Goal: Feedback & Contribution: Leave review/rating

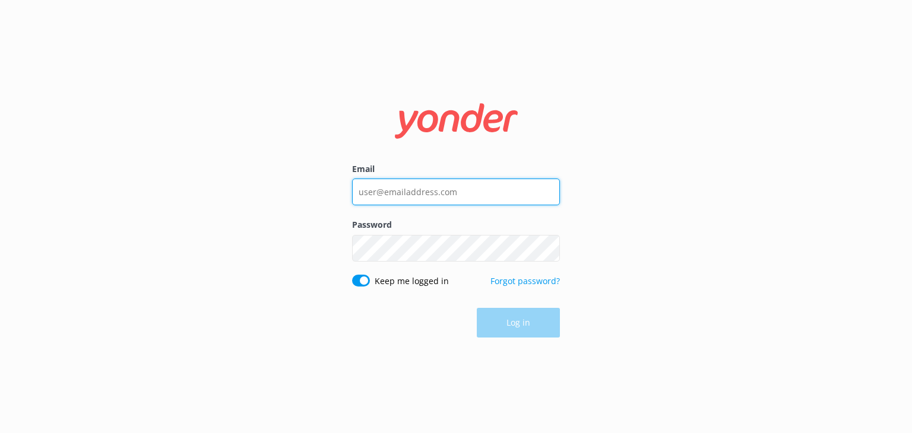
type input "[EMAIL_ADDRESS][DOMAIN_NAME]"
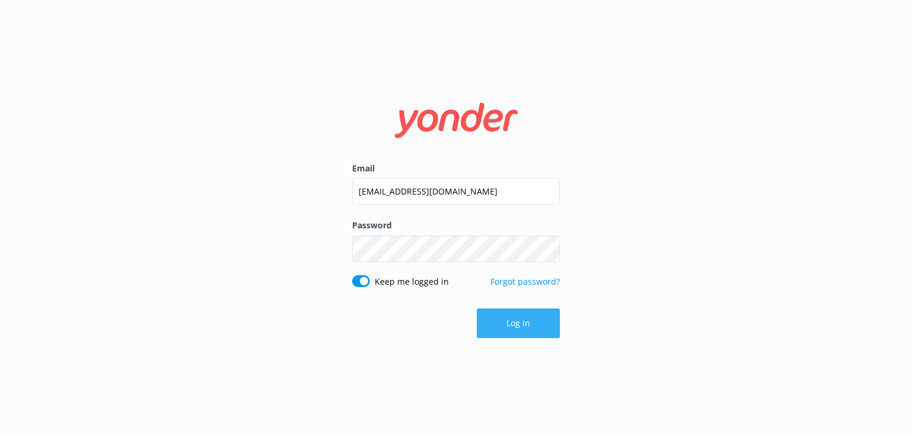
click at [515, 319] on div "Log in" at bounding box center [456, 324] width 208 height 30
click at [570, 300] on div "Email info@airboatadventures.com Password Show password Keep me logged in Forgo…" at bounding box center [455, 217] width 237 height 260
click at [510, 323] on button "Log in" at bounding box center [518, 324] width 83 height 30
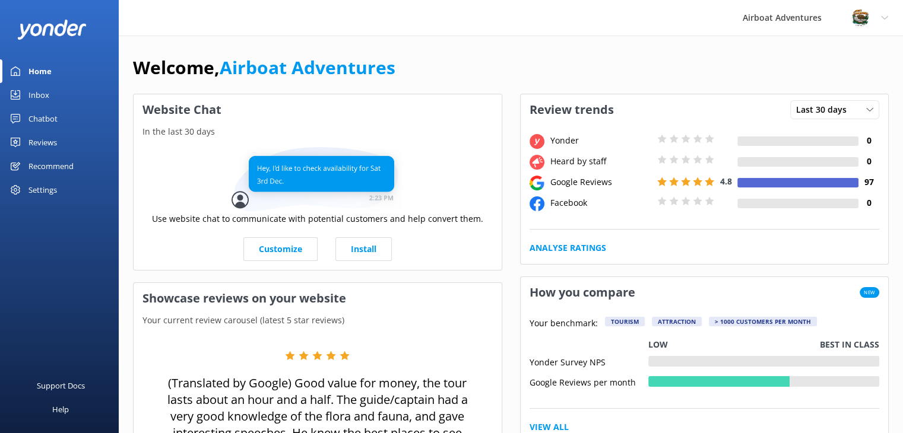
click at [35, 97] on div "Inbox" at bounding box center [38, 95] width 21 height 24
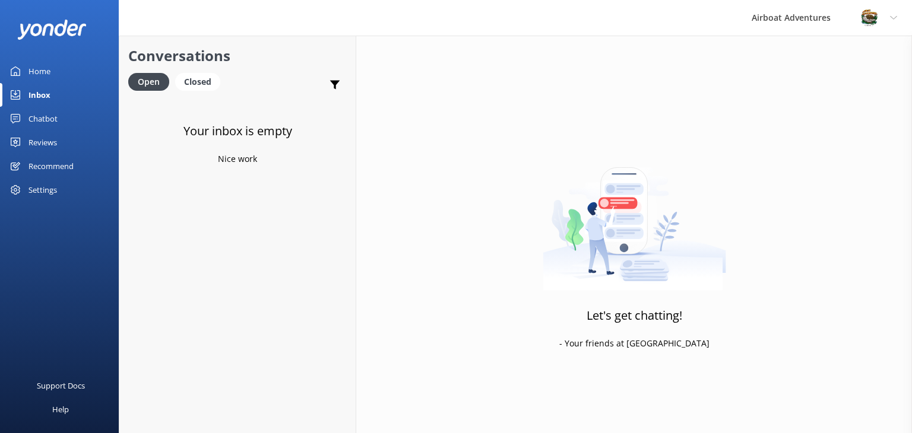
click at [38, 143] on div "Reviews" at bounding box center [42, 143] width 28 height 24
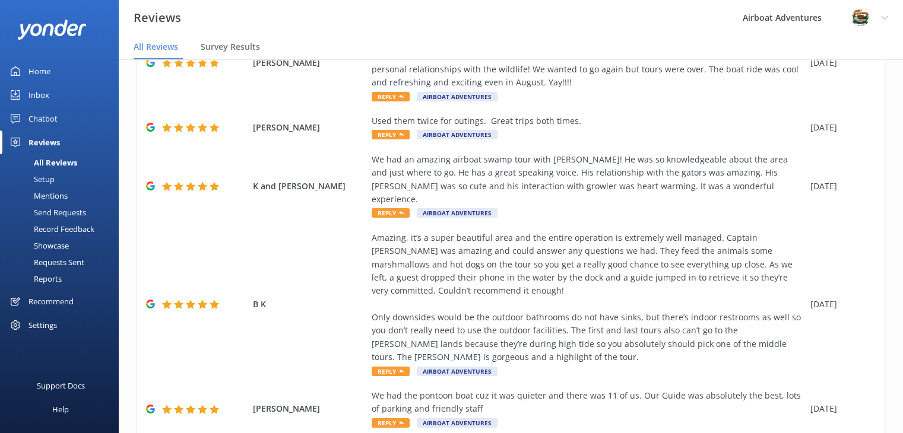
scroll to position [442, 0]
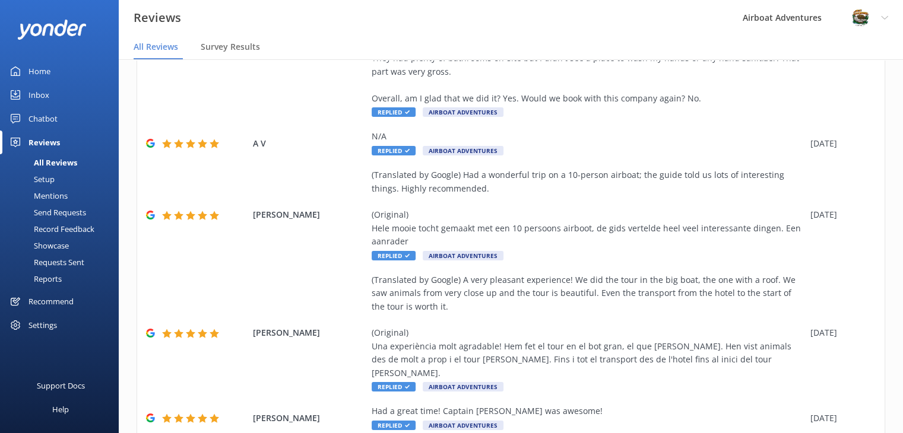
scroll to position [427, 0]
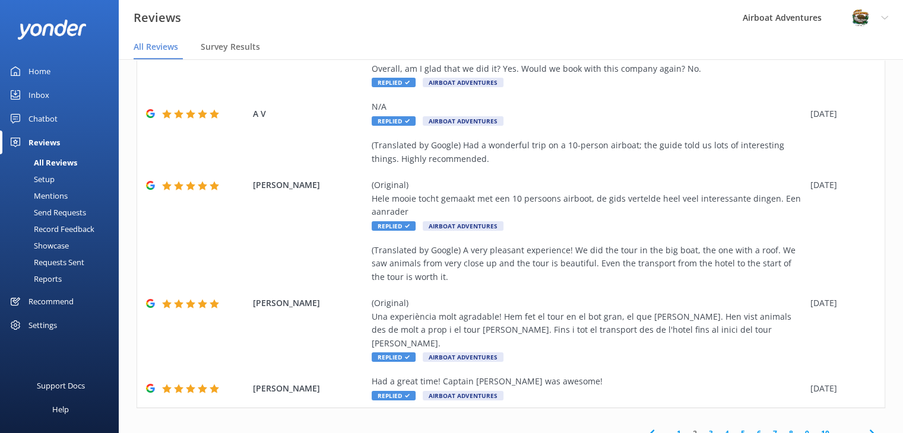
click at [704, 428] on link "3" at bounding box center [711, 433] width 16 height 11
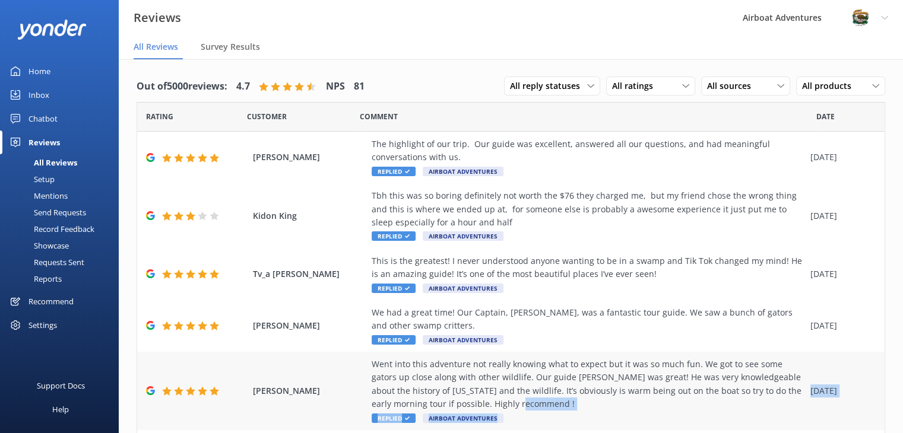
drag, startPoint x: 704, startPoint y: 418, endPoint x: 688, endPoint y: 407, distance: 19.1
click at [688, 407] on div "Out of 5000 reviews: 4.7 NPS 81 All reply statuses All reply statuses Needs a r…" at bounding box center [511, 258] width 784 height 398
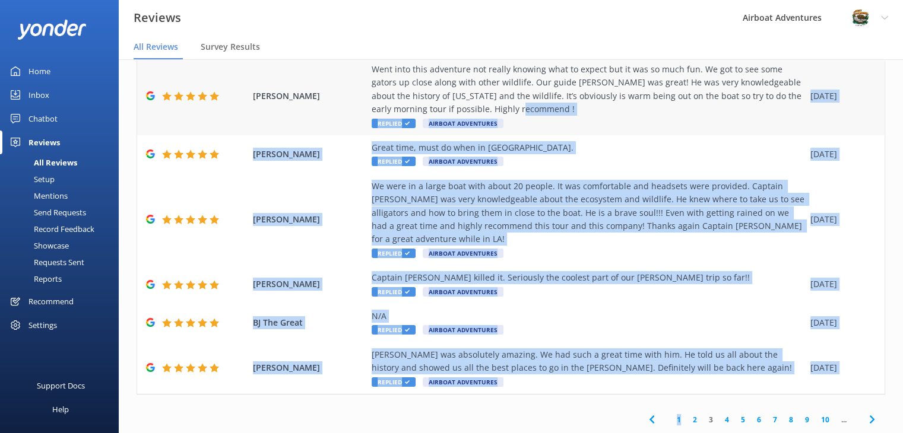
scroll to position [24, 0]
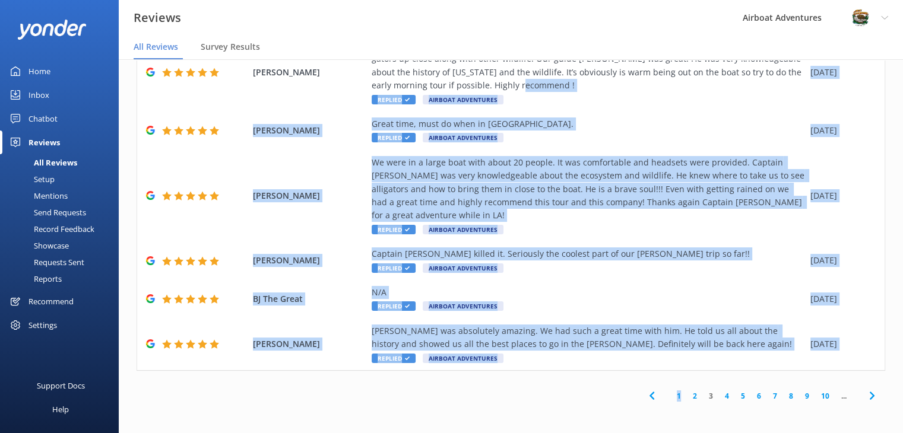
click at [605, 399] on div "1 2 3 4 5 6 7 8 9 10 ..." at bounding box center [511, 396] width 748 height 27
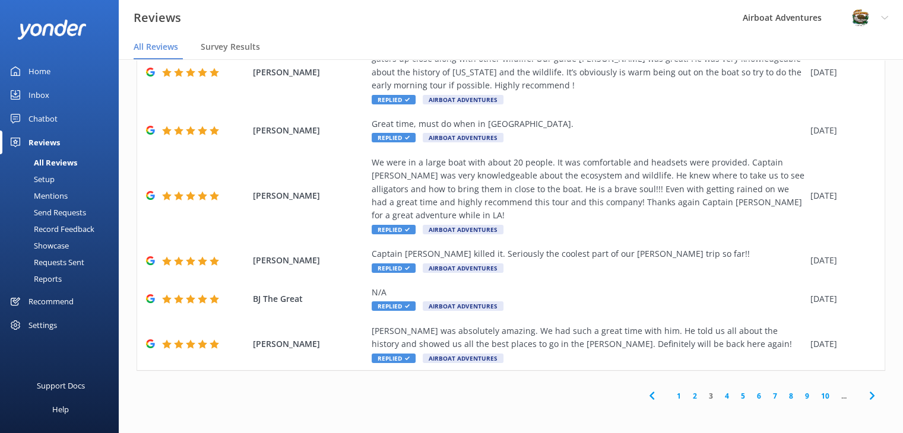
click at [687, 396] on link "2" at bounding box center [695, 396] width 16 height 11
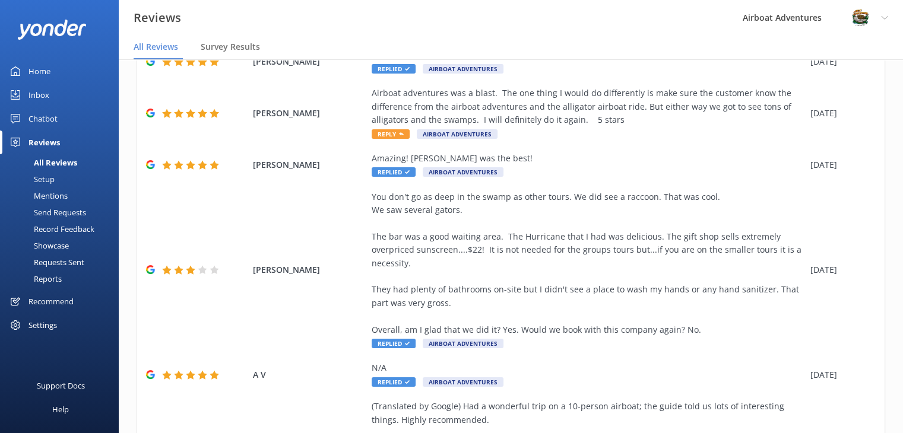
scroll to position [142, 0]
click at [514, 155] on div "Amazing! [PERSON_NAME] was the best!" at bounding box center [588, 158] width 433 height 13
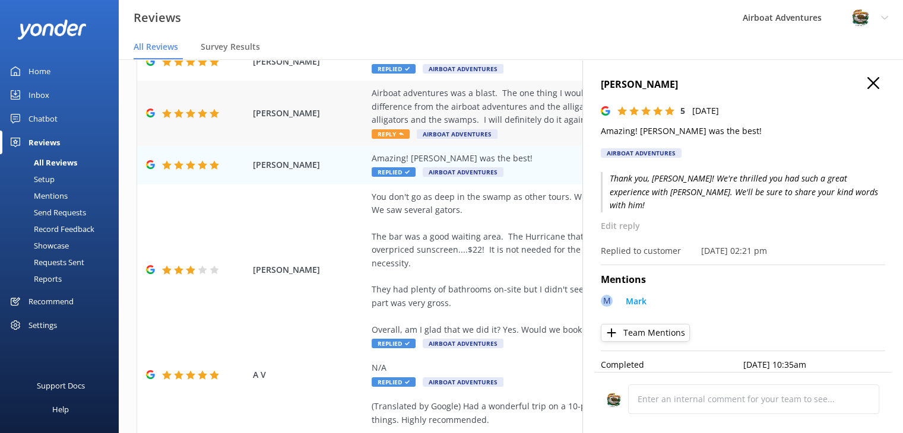
click at [504, 126] on div "Airboat adventures was a blast. The one thing I would do differently is make su…" at bounding box center [588, 107] width 433 height 40
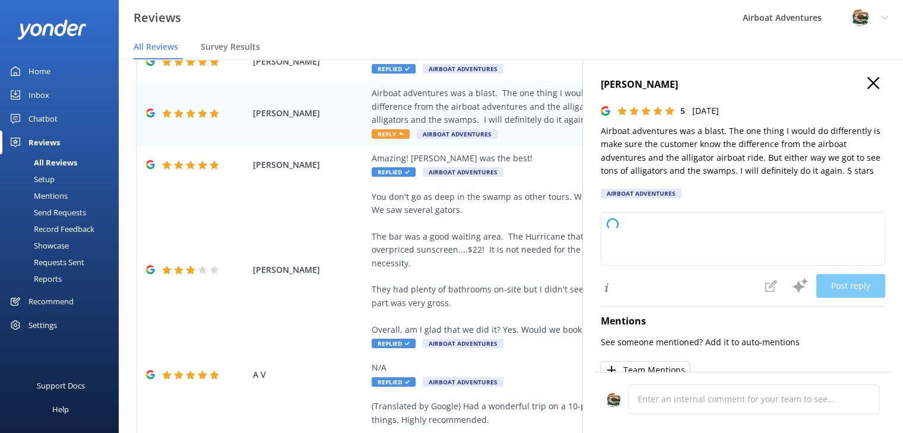
type textarea "Thank you so much for your wonderful review! We're thrilled to hear you had a b…"
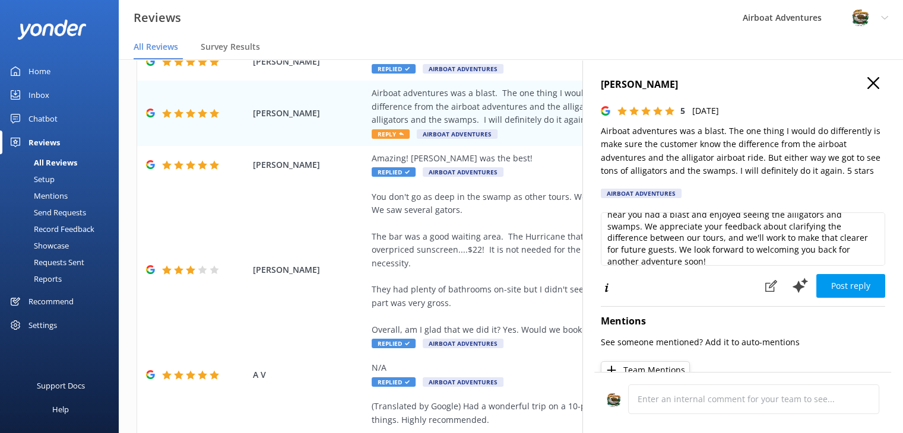
scroll to position [28, 0]
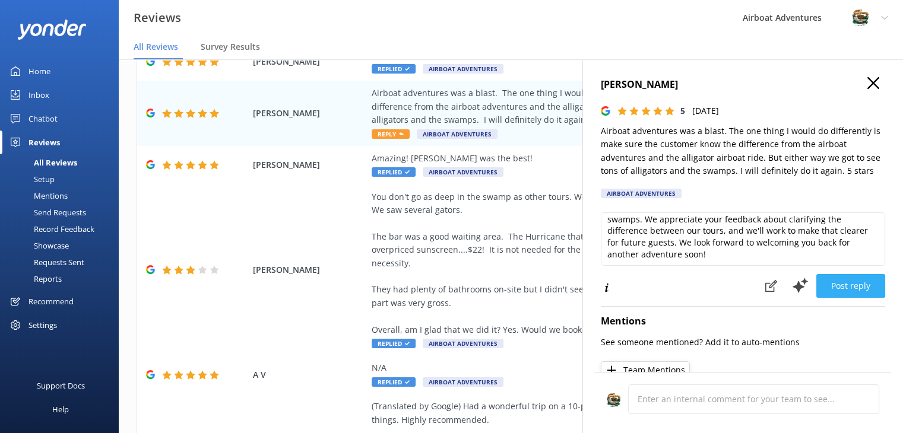
click at [827, 280] on button "Post reply" at bounding box center [850, 286] width 69 height 24
click at [551, 215] on div "You don't go as deep in the swamp as other tours. We did see a raccoon. That wa…" at bounding box center [588, 264] width 433 height 146
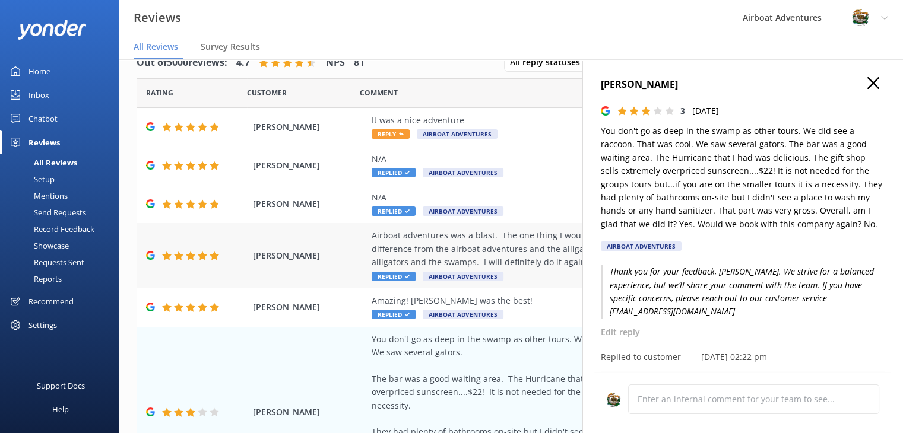
scroll to position [0, 0]
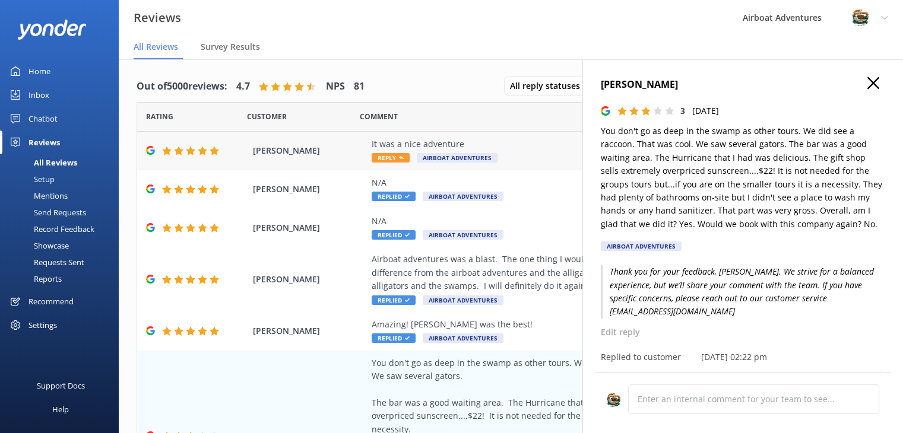
click at [531, 147] on div "It was a nice adventure" at bounding box center [588, 144] width 433 height 13
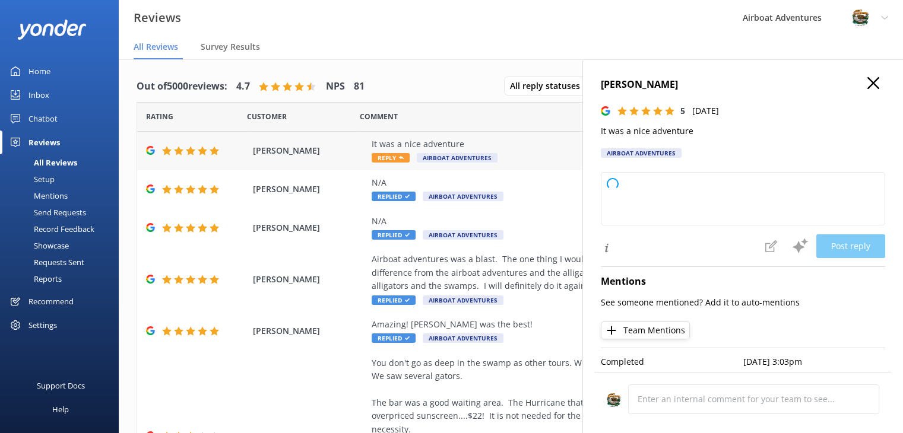
type textarea "Thank you so much for your wonderful review! We're glad you enjoyed your advent…"
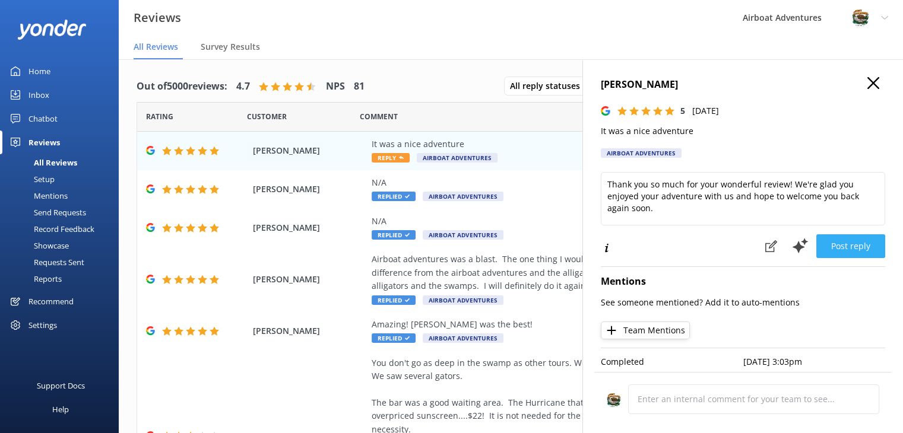
click at [831, 250] on button "Post reply" at bounding box center [850, 246] width 69 height 24
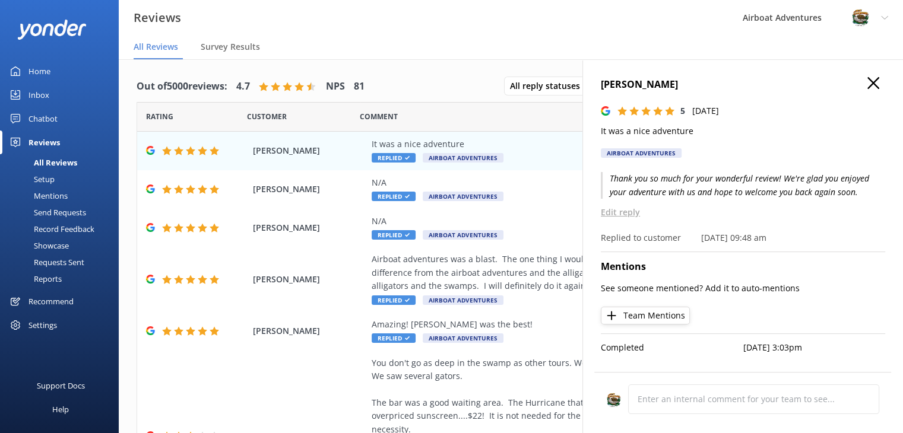
click at [869, 91] on h4 "[PERSON_NAME]" at bounding box center [743, 84] width 284 height 15
click at [872, 85] on icon at bounding box center [873, 83] width 12 height 12
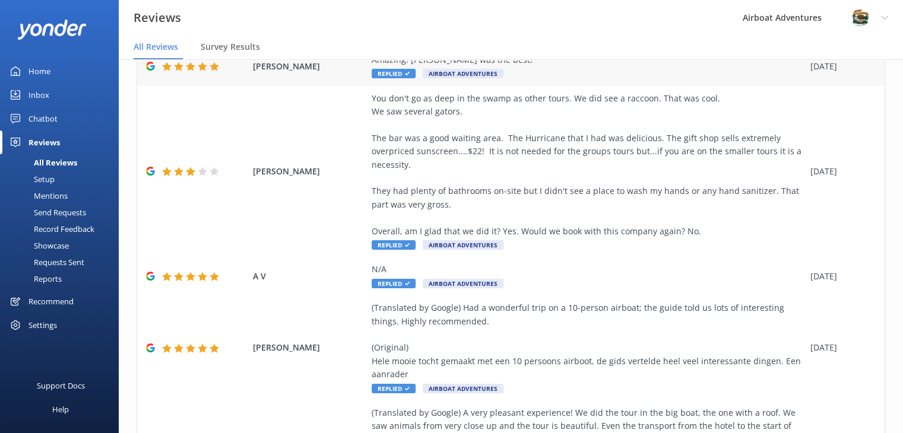
scroll to position [428, 0]
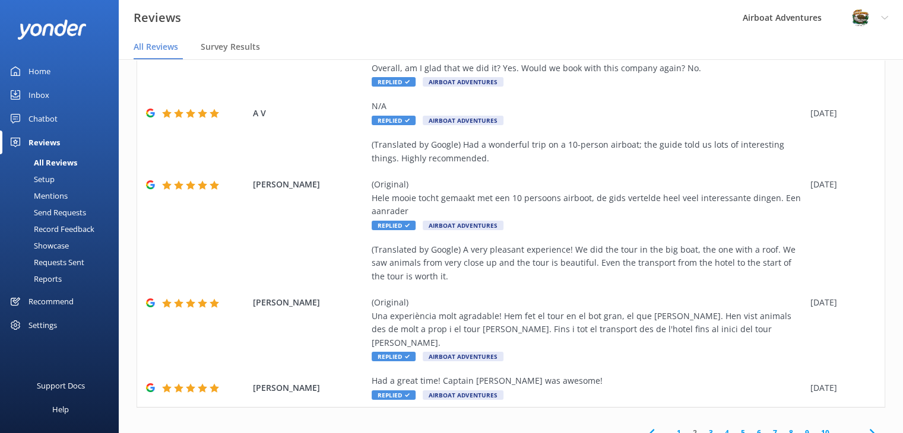
click at [671, 427] on link "1" at bounding box center [679, 432] width 16 height 11
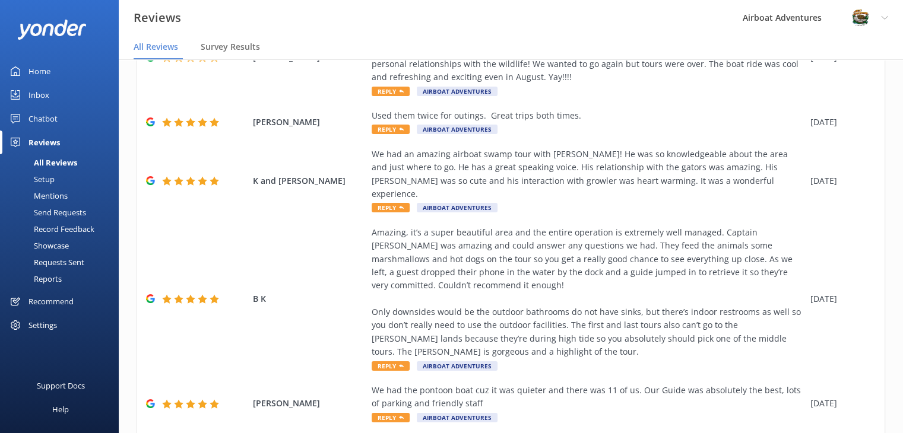
scroll to position [442, 0]
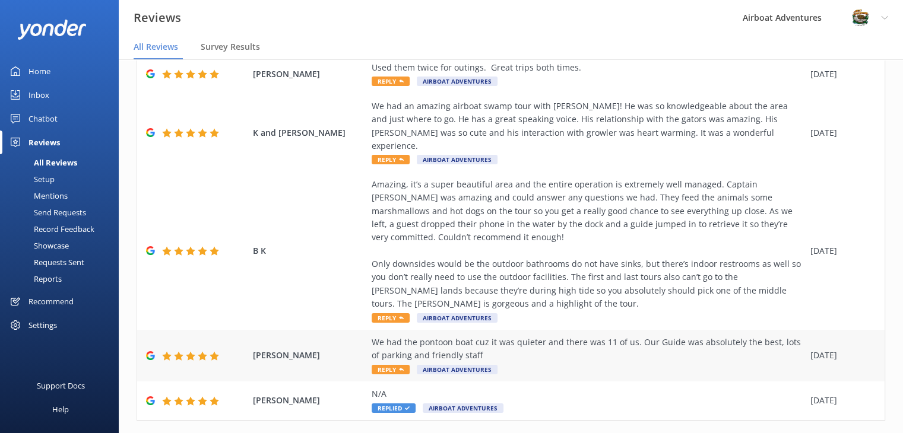
click at [529, 336] on div "We had the pontoon boat cuz it was quieter and there was 11 of us. Our Guide wa…" at bounding box center [588, 349] width 433 height 27
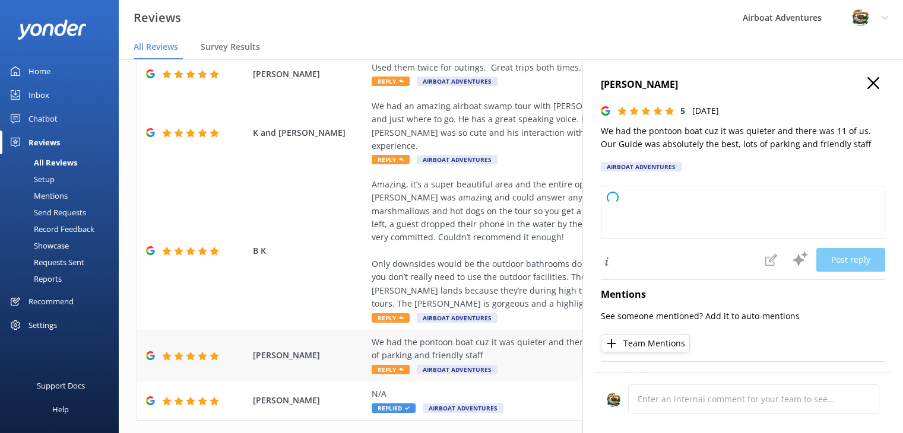
type textarea "Thank you so much for your wonderful review! We're thrilled to hear you enjoyed…"
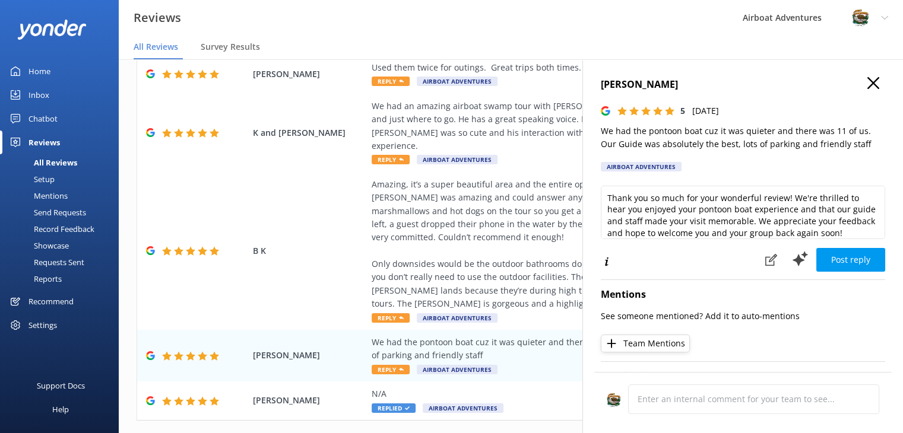
scroll to position [17, 0]
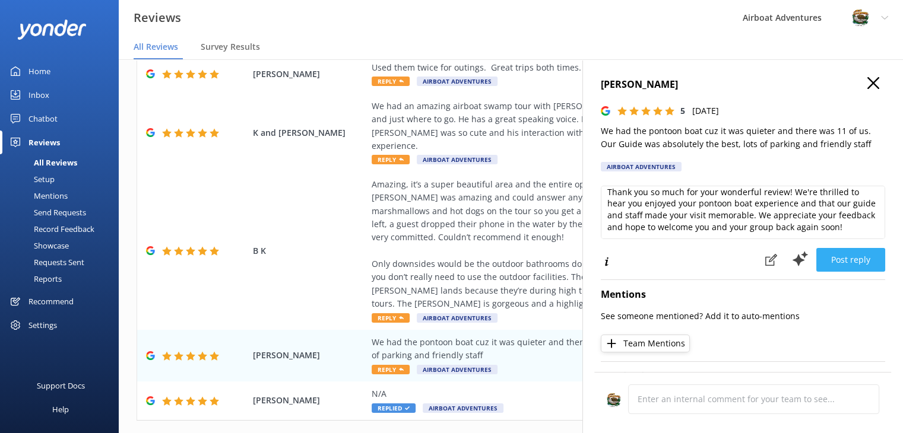
click at [849, 255] on button "Post reply" at bounding box center [850, 260] width 69 height 24
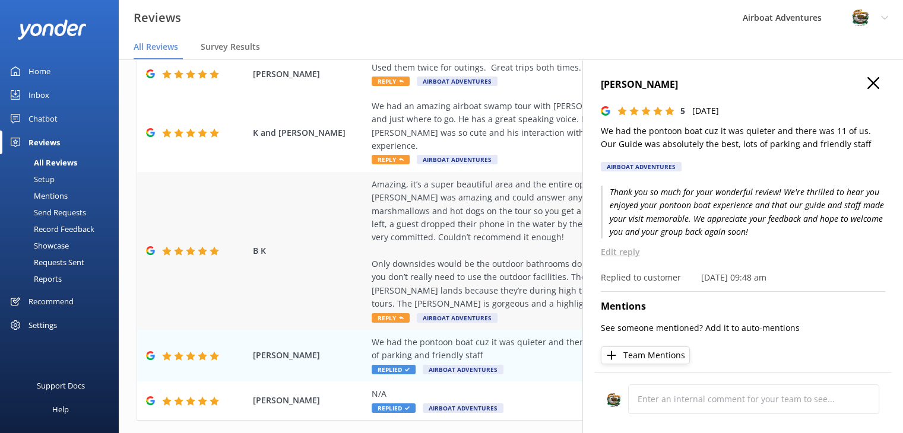
click at [489, 228] on div "Amazing, it’s a super beautiful area and the entire operation is extremely well…" at bounding box center [588, 244] width 433 height 133
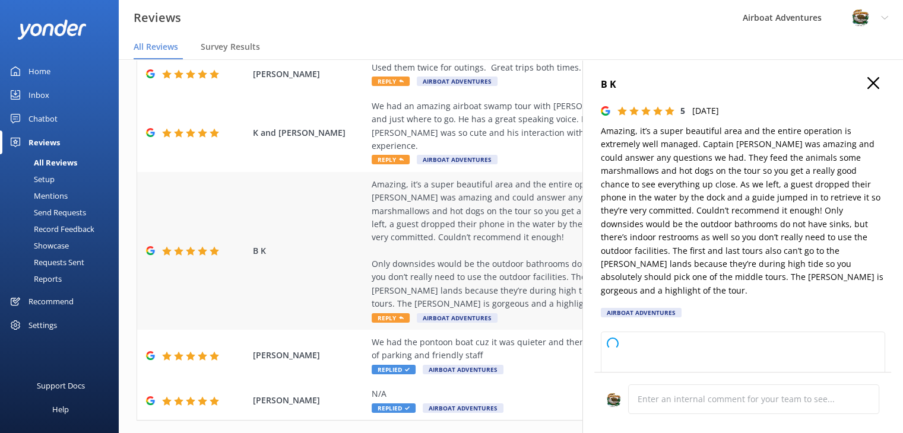
type textarea "Thank you so much for your wonderful review! We're thrilled to hear you enjoyed…"
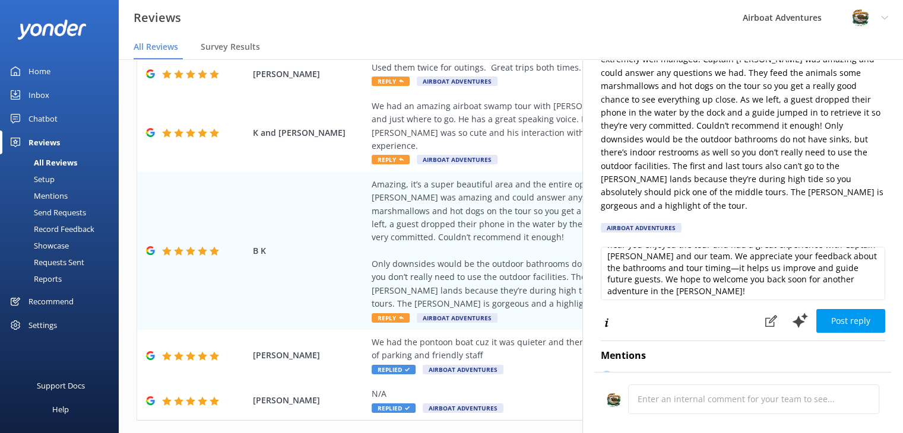
scroll to position [28, 0]
click at [822, 309] on button "Post reply" at bounding box center [850, 321] width 69 height 24
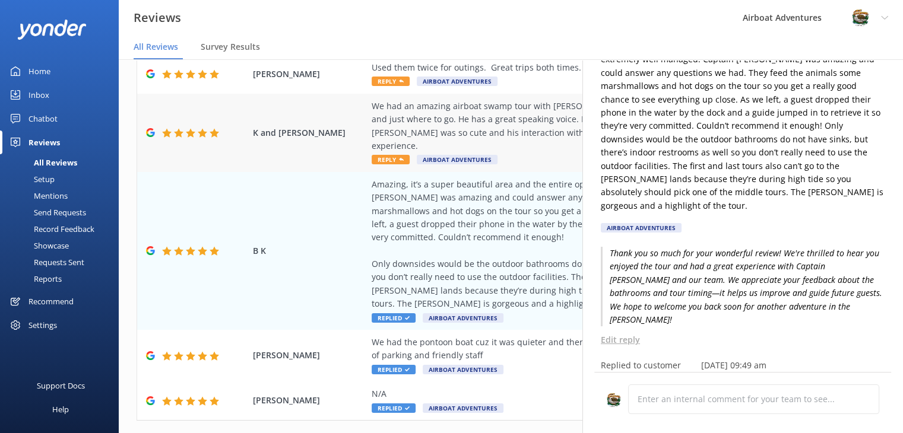
click at [449, 121] on div "We had an amazing airboat swamp tour with [PERSON_NAME]! He was so knowledgeabl…" at bounding box center [588, 126] width 433 height 53
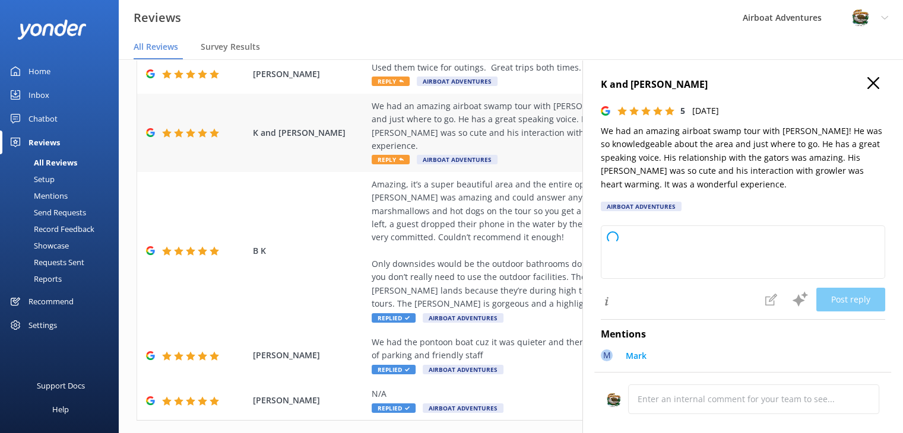
type textarea "Thank you so much for your wonderful review! We're thrilled to hear you had an …"
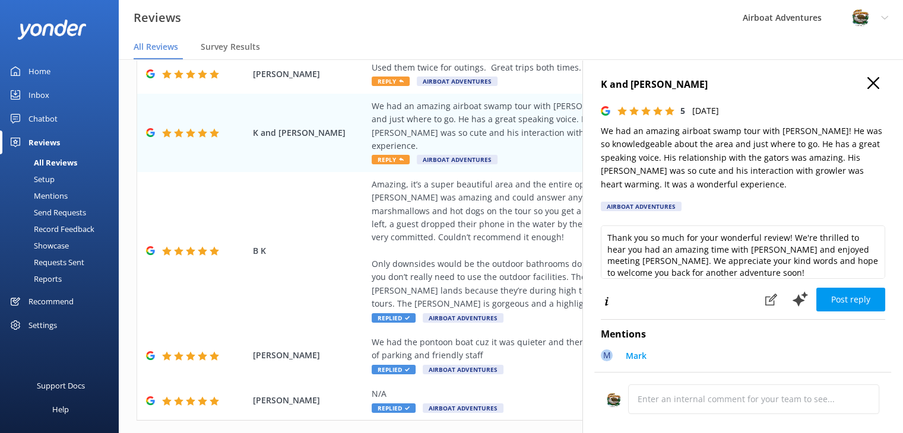
scroll to position [5, 0]
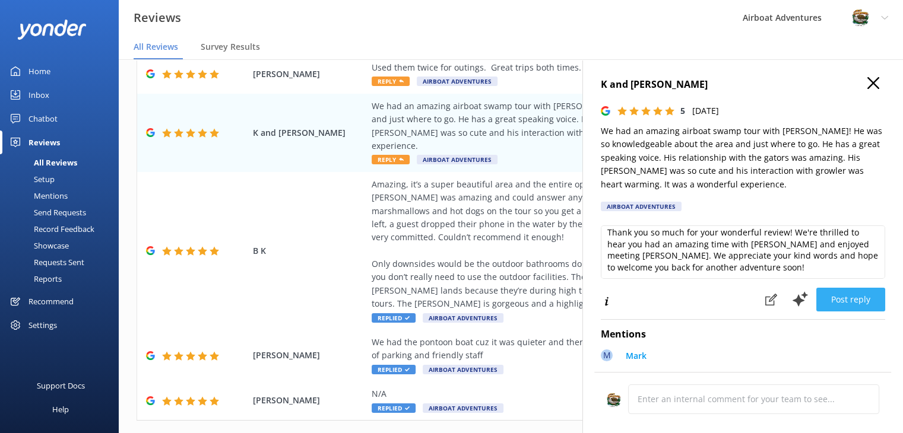
click at [843, 303] on button "Post reply" at bounding box center [850, 300] width 69 height 24
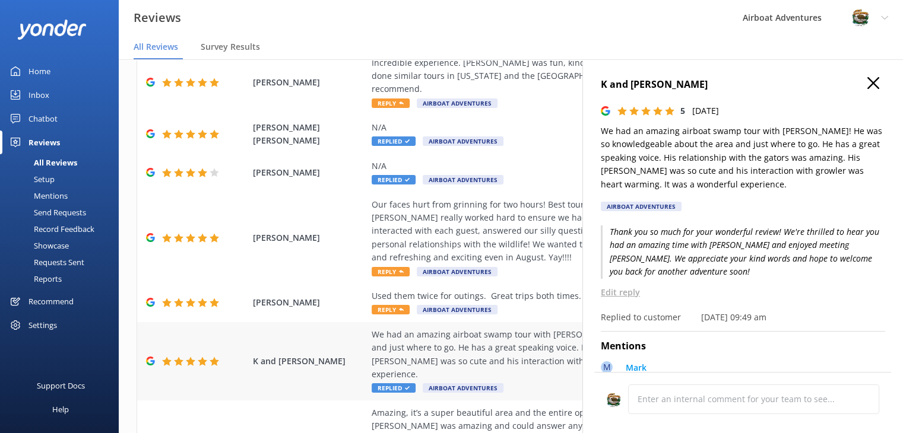
scroll to position [213, 0]
click at [522, 328] on div "We had an amazing airboat swamp tour with [PERSON_NAME]! He was so knowledgeabl…" at bounding box center [588, 354] width 433 height 53
click at [520, 298] on div "Used them twice for outings. Great trips both times. Reply Airboat Adventures" at bounding box center [588, 303] width 433 height 27
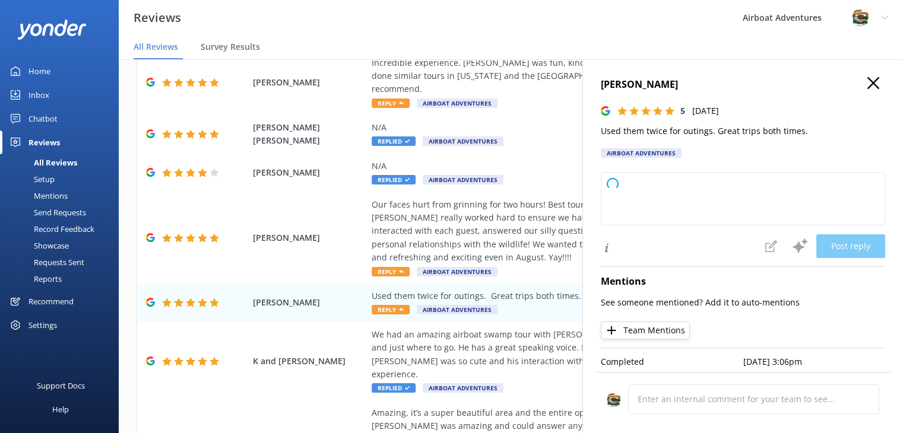
type textarea "Thank you so much for your kind words and for choosing us for your outings! We'…"
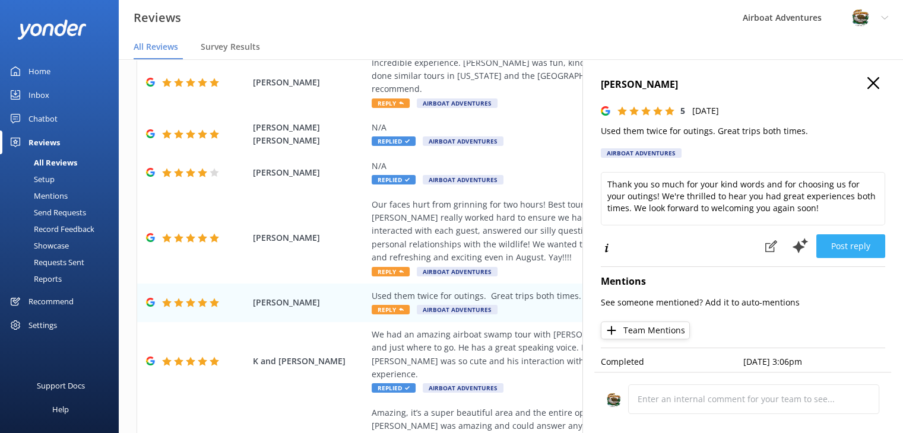
click at [845, 246] on button "Post reply" at bounding box center [850, 246] width 69 height 24
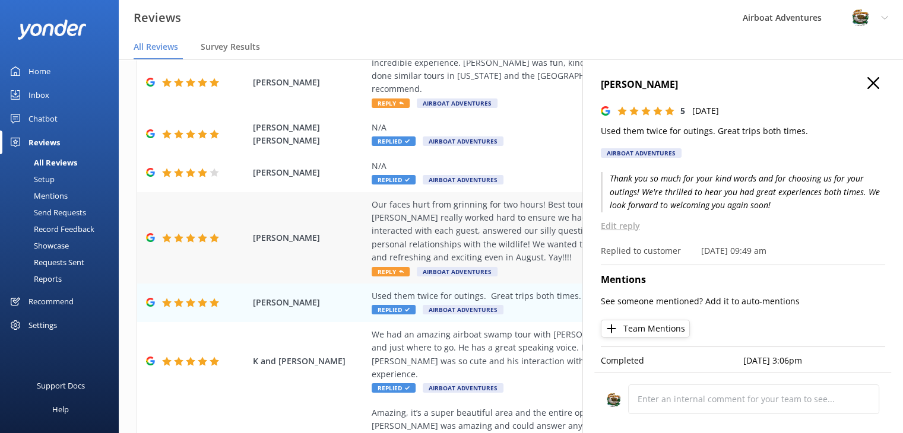
click at [417, 216] on div "Our faces hurt from grinning for two hours! Best tour we have ever been on. Our…" at bounding box center [588, 231] width 433 height 66
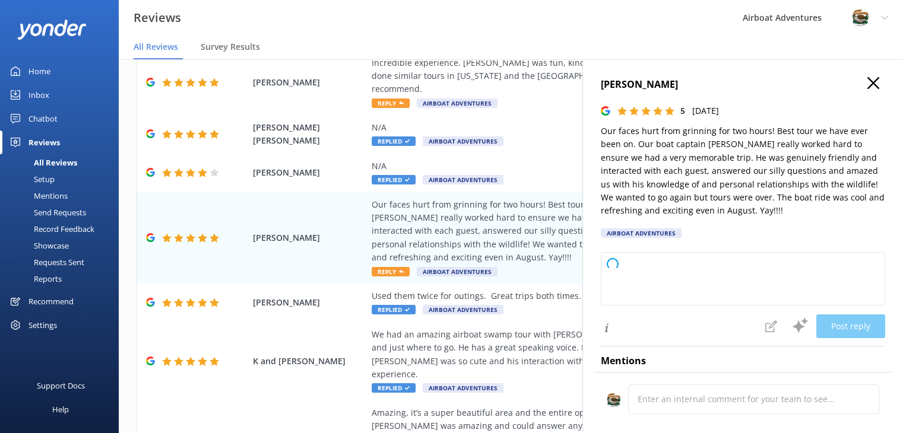
type textarea "Thank you so much for your wonderful review! We're thrilled to hear you had suc…"
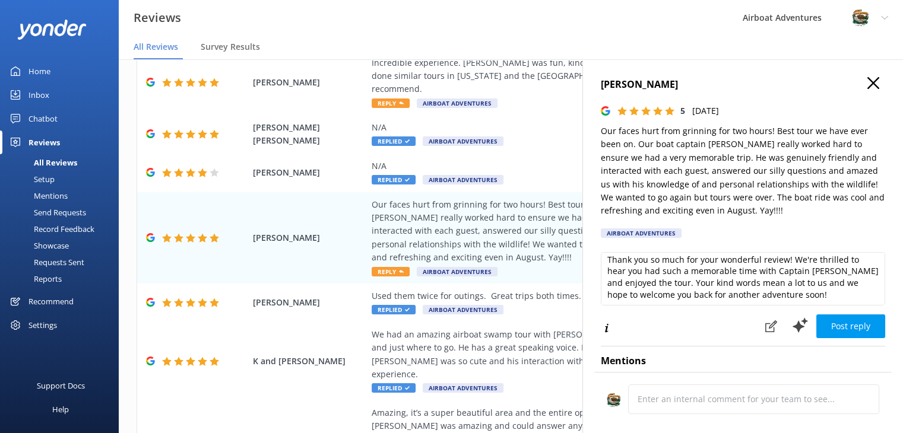
scroll to position [5, 0]
click at [836, 332] on button "Post reply" at bounding box center [850, 327] width 69 height 24
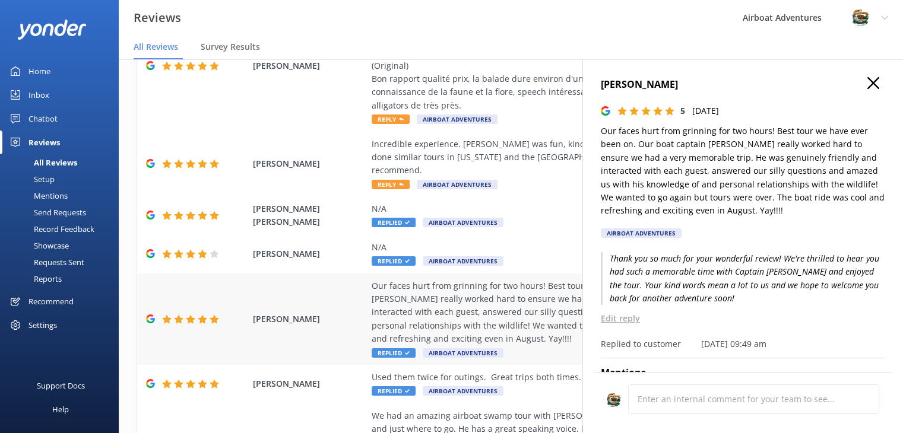
scroll to position [119, 0]
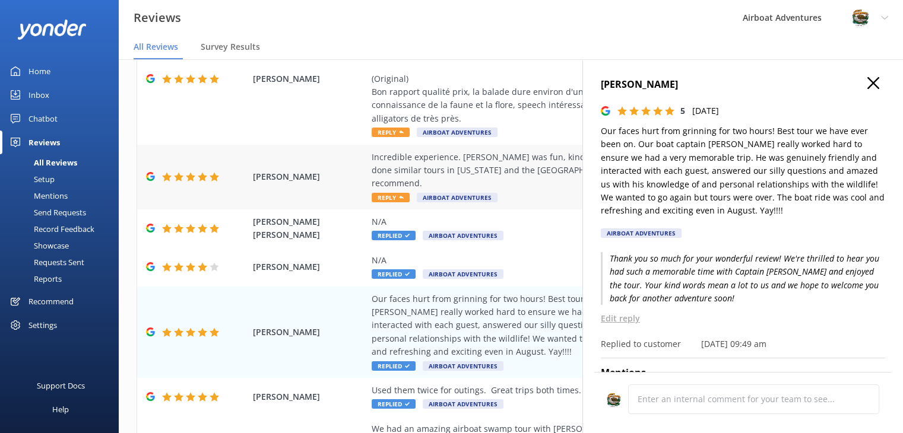
click at [506, 174] on div "Incredible experience. [PERSON_NAME] was fun, kind, engaging and incredibly kno…" at bounding box center [588, 171] width 433 height 40
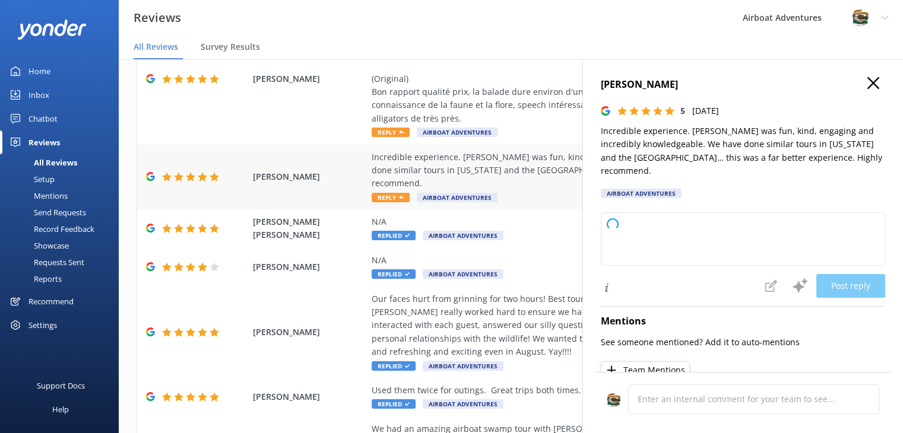
type textarea "Thank you so much for your wonderful review! We're thrilled to hear you had suc…"
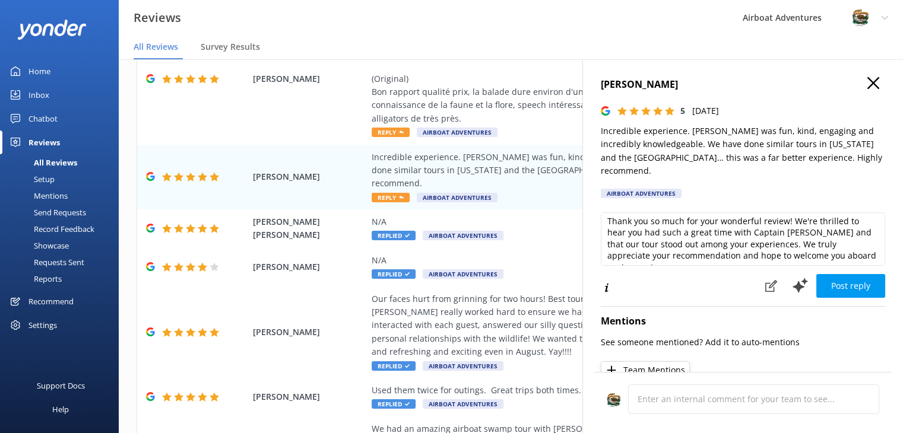
scroll to position [5, 0]
click at [833, 277] on button "Post reply" at bounding box center [850, 286] width 69 height 24
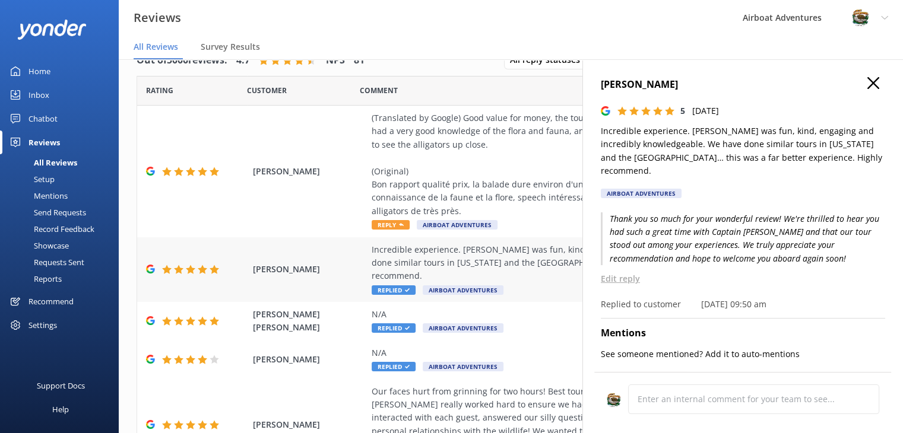
scroll to position [25, 0]
click at [448, 161] on div "(Translated by Google) Good value for money, the tour lasts about an hour and a…" at bounding box center [588, 166] width 433 height 106
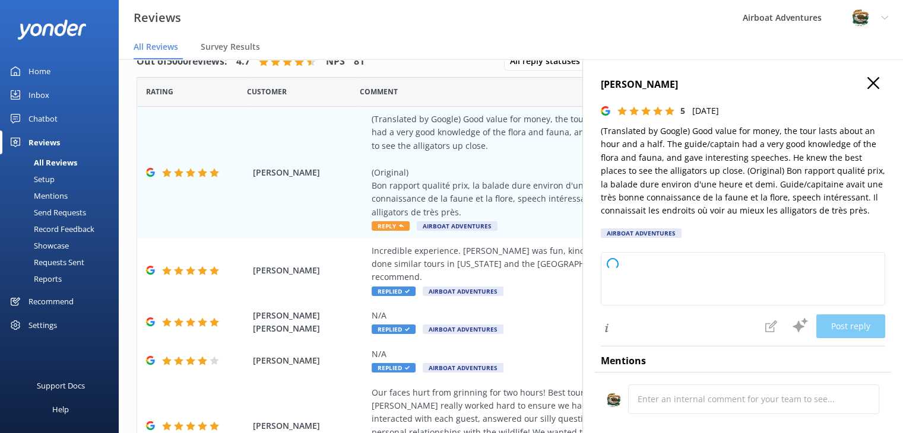
type textarea "Thank you so much for your wonderful review! We’re delighted that you enjoyed t…"
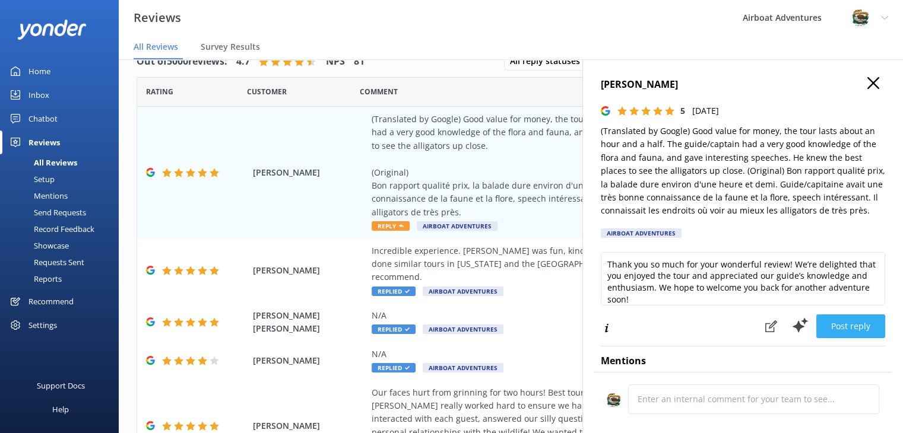
click at [820, 326] on button "Post reply" at bounding box center [850, 327] width 69 height 24
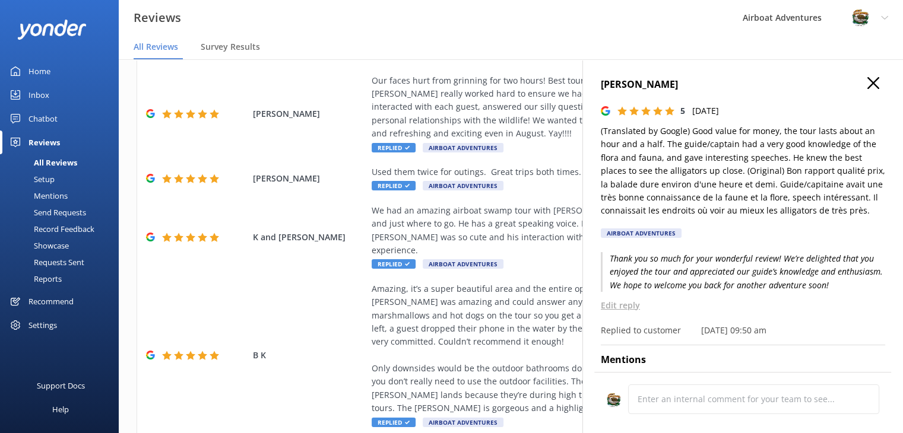
scroll to position [442, 0]
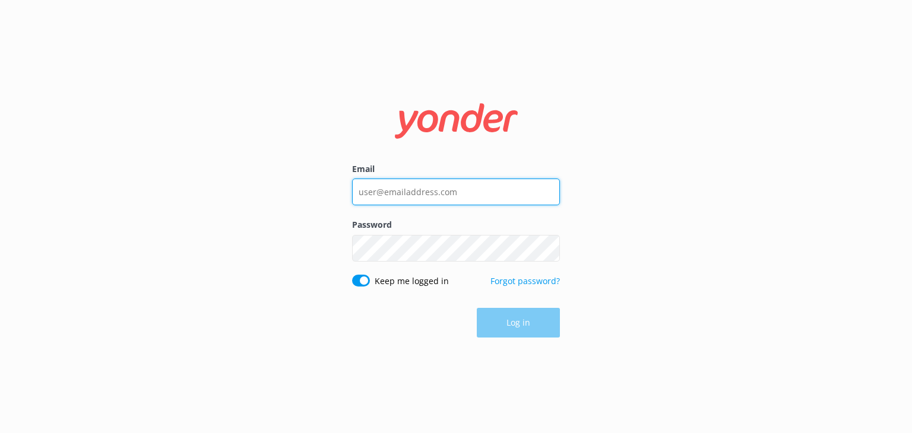
type input "[EMAIL_ADDRESS][DOMAIN_NAME]"
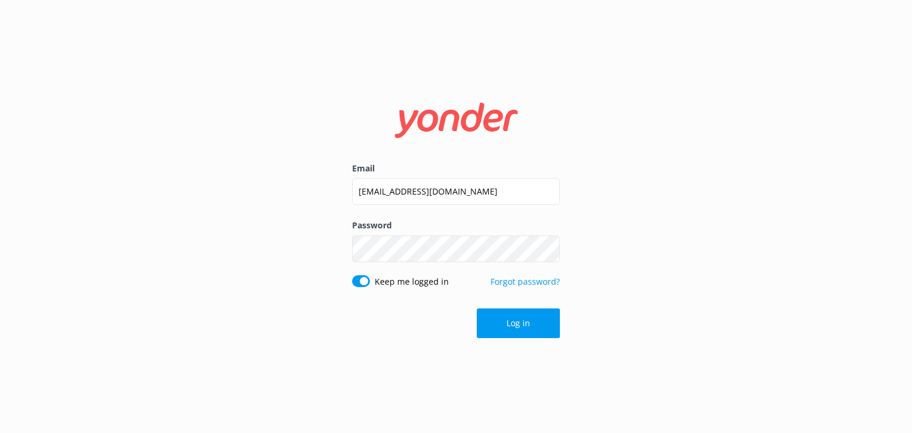
click at [500, 325] on div "Log in" at bounding box center [456, 324] width 208 height 30
click at [503, 322] on button "Log in" at bounding box center [518, 324] width 83 height 30
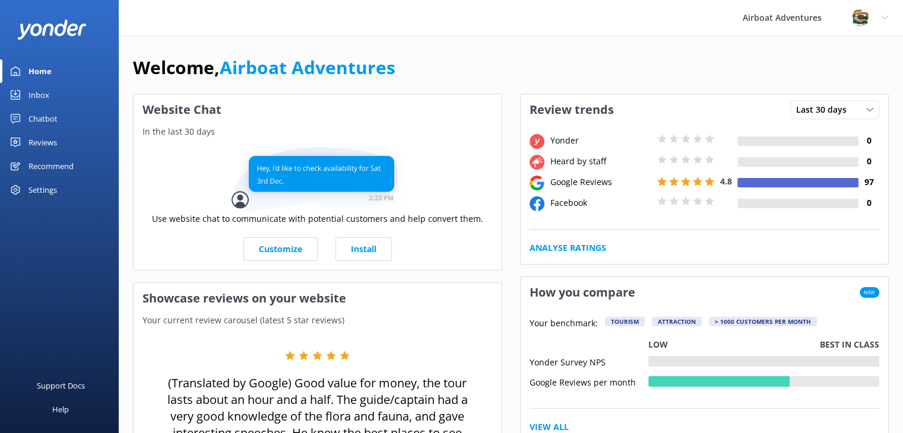
click at [34, 141] on div "Reviews" at bounding box center [42, 143] width 28 height 24
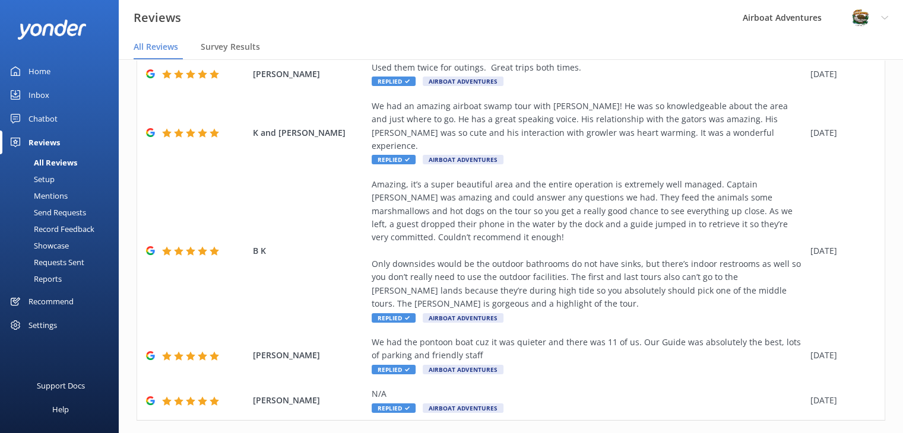
scroll to position [24, 0]
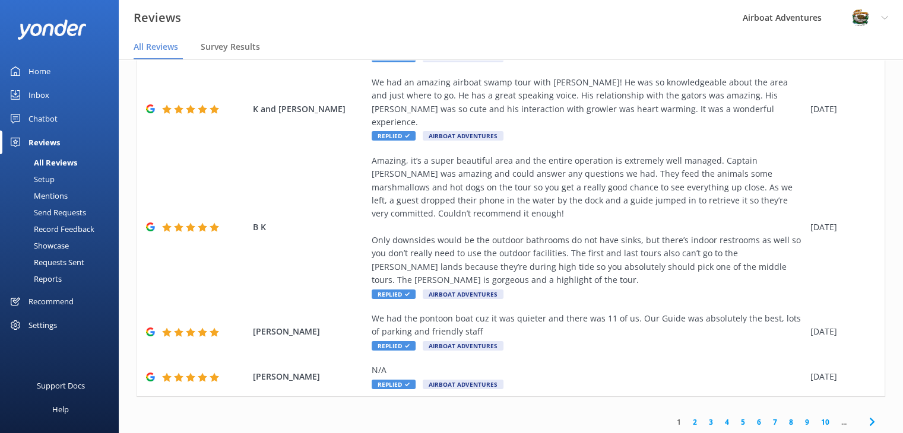
click at [704, 417] on link "3" at bounding box center [711, 422] width 16 height 11
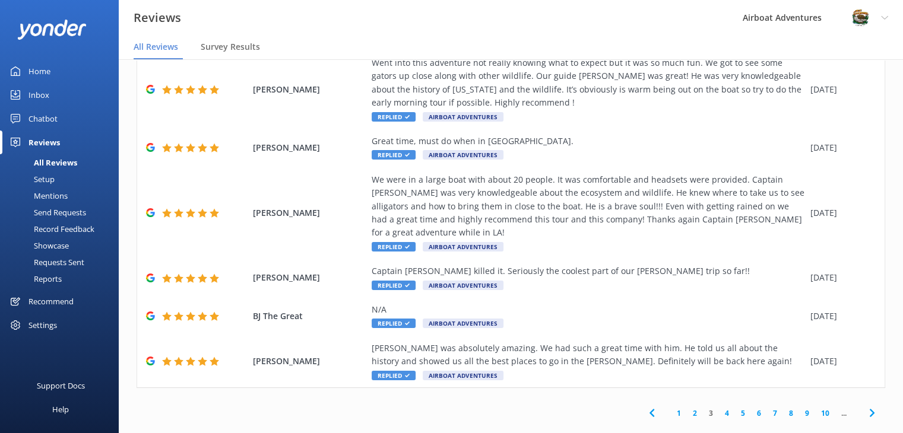
scroll to position [295, 0]
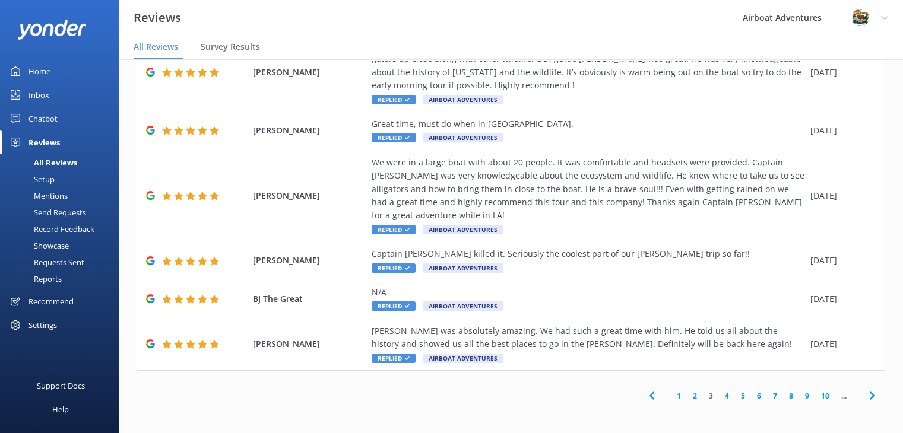
click at [687, 397] on link "2" at bounding box center [695, 396] width 16 height 11
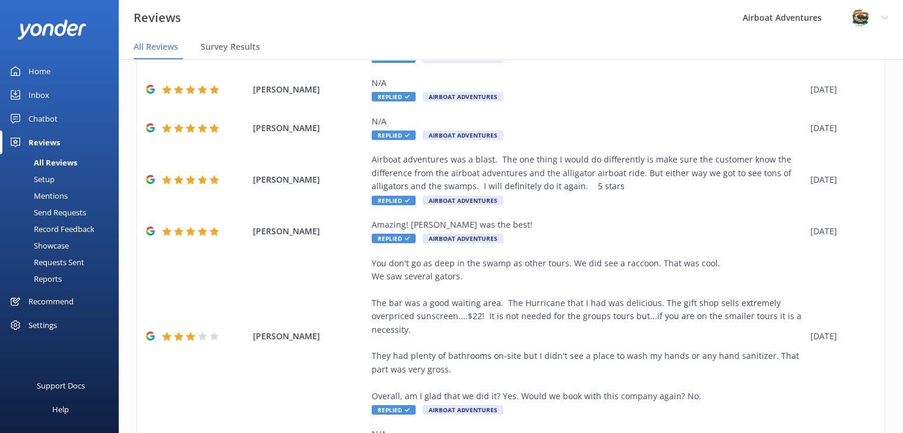
scroll to position [199, 0]
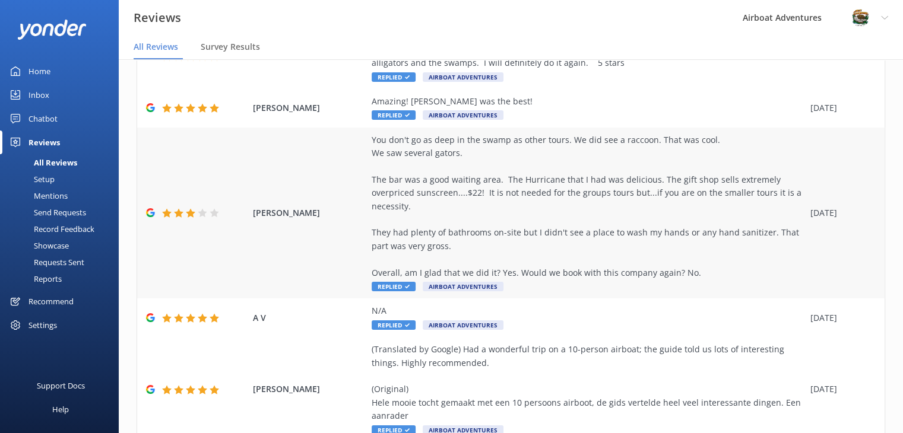
click at [640, 234] on div "You don't go as deep in the swamp as other tours. We did see a raccoon. That wa…" at bounding box center [588, 207] width 433 height 146
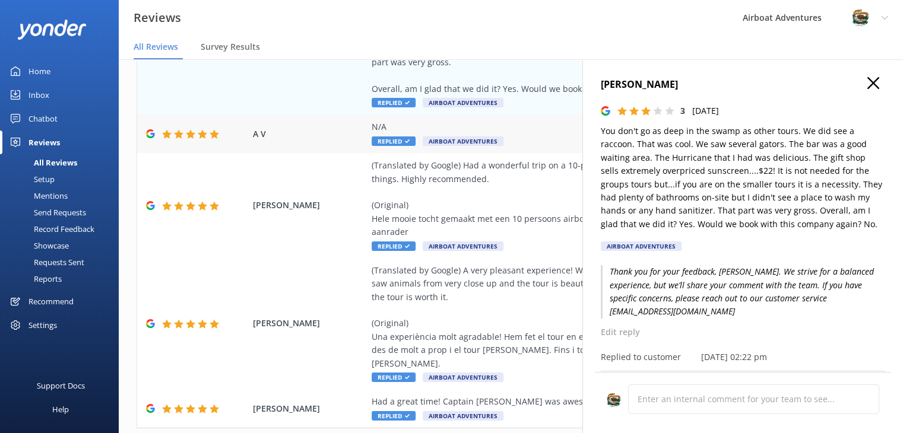
scroll to position [428, 0]
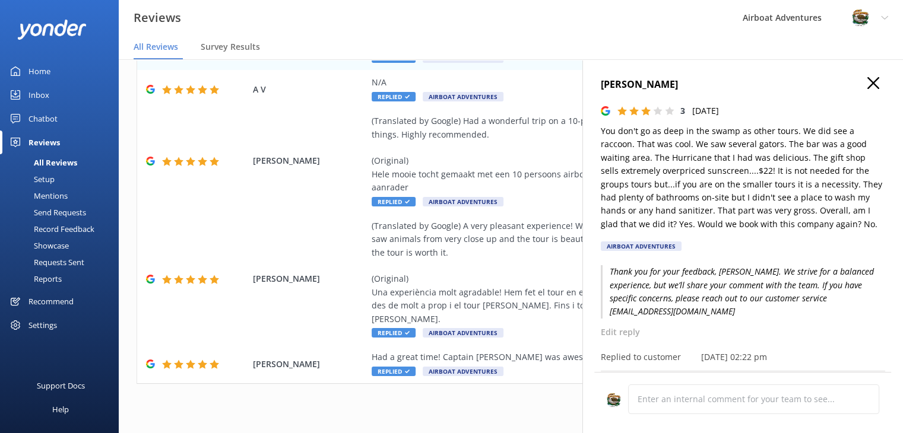
click at [867, 86] on icon at bounding box center [873, 83] width 12 height 12
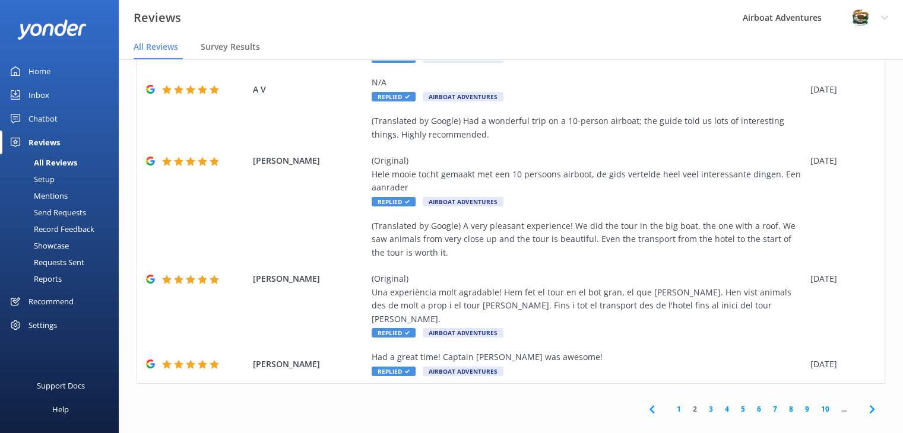
click at [703, 404] on link "3" at bounding box center [711, 409] width 16 height 11
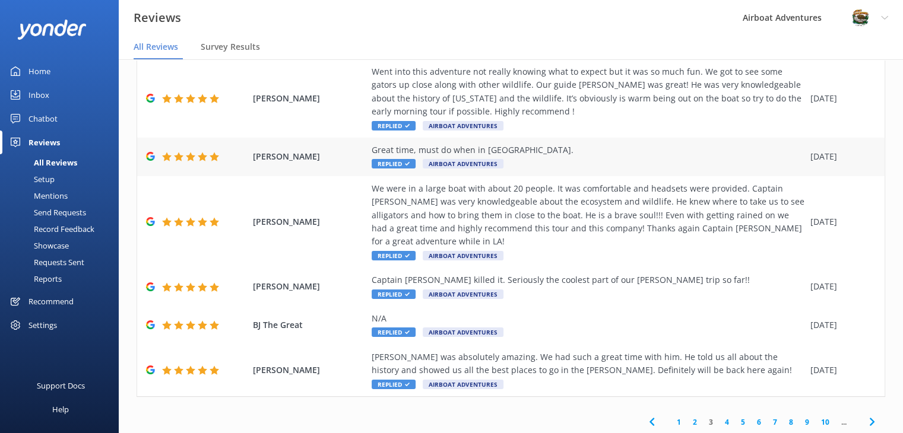
scroll to position [275, 0]
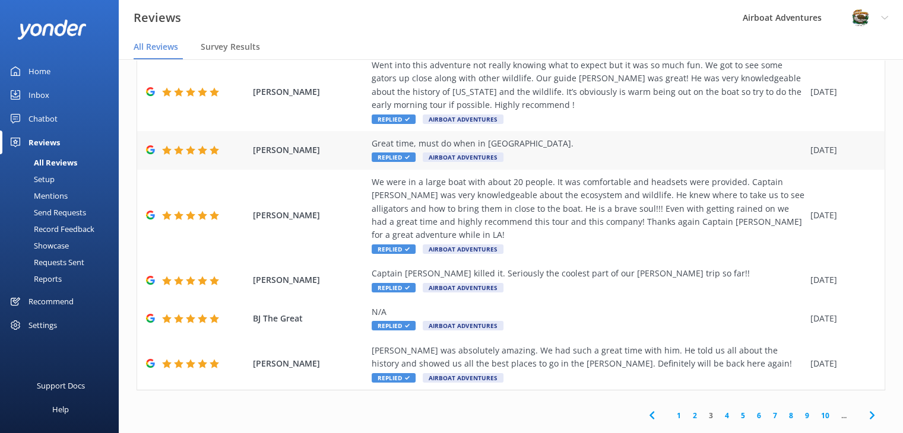
click at [611, 367] on div "[PERSON_NAME] was absolutely amazing. We had such a great time with him. He tol…" at bounding box center [588, 357] width 433 height 27
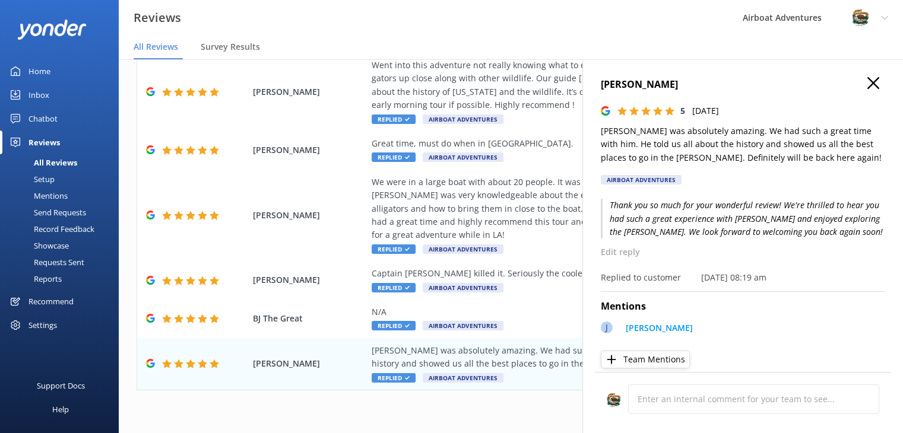
click at [869, 90] on button at bounding box center [873, 83] width 12 height 13
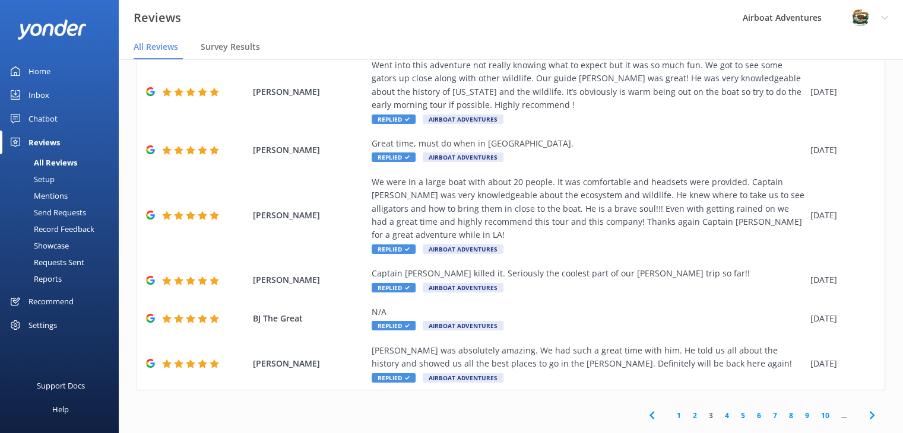
click at [687, 416] on link "2" at bounding box center [695, 415] width 16 height 11
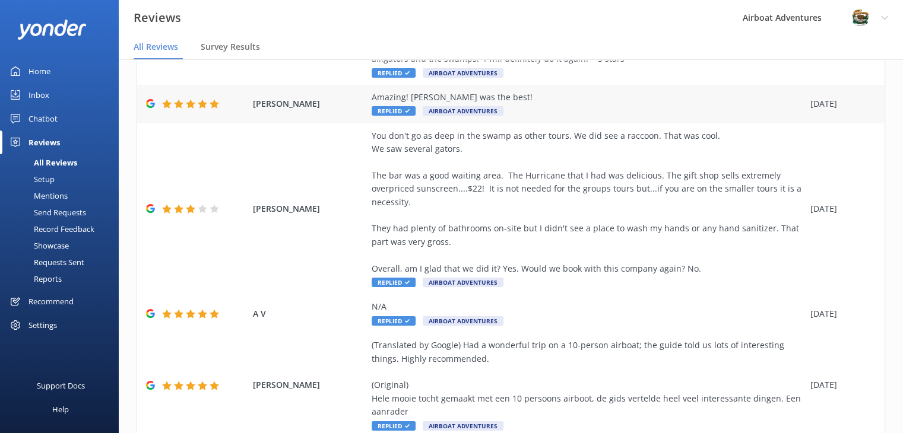
scroll to position [203, 0]
click at [580, 258] on div "You don't go as deep in the swamp as other tours. We did see a raccoon. That wa…" at bounding box center [588, 203] width 433 height 146
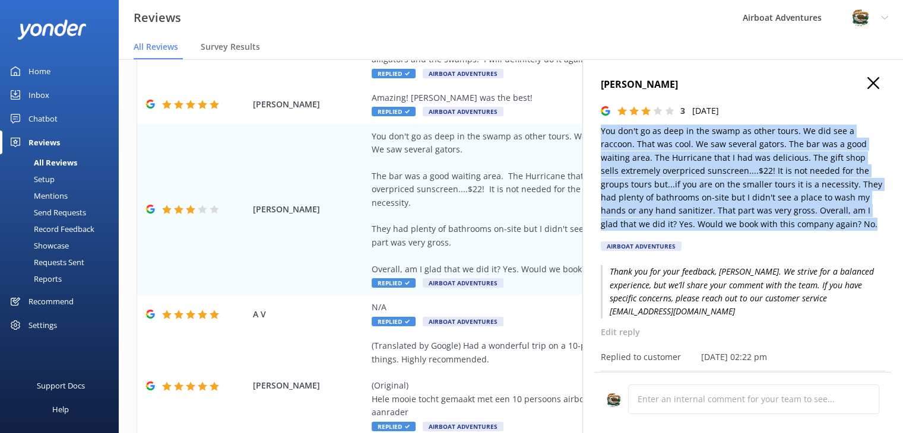
drag, startPoint x: 833, startPoint y: 226, endPoint x: 599, endPoint y: 129, distance: 253.8
click at [599, 129] on div "[PERSON_NAME] 3 [DATE] You don't go as deep in the swamp as other tours. We did…" at bounding box center [742, 275] width 320 height 433
copy p "You don't go as deep in the swamp as other tours. We did see a raccoon. That wa…"
click at [629, 167] on p "You don't go as deep in the swamp as other tours. We did see a raccoon. That wa…" at bounding box center [743, 178] width 284 height 106
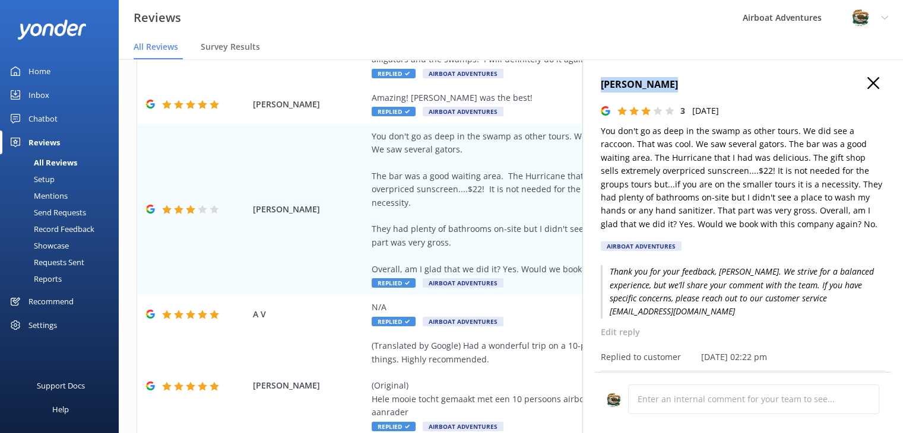
drag, startPoint x: 676, startPoint y: 87, endPoint x: 598, endPoint y: 82, distance: 77.9
click at [598, 82] on div "[PERSON_NAME] 3 [DATE] You don't go as deep in the swamp as other tours. We did…" at bounding box center [742, 275] width 320 height 433
copy h4 "[PERSON_NAME]"
